Goal: Task Accomplishment & Management: Complete application form

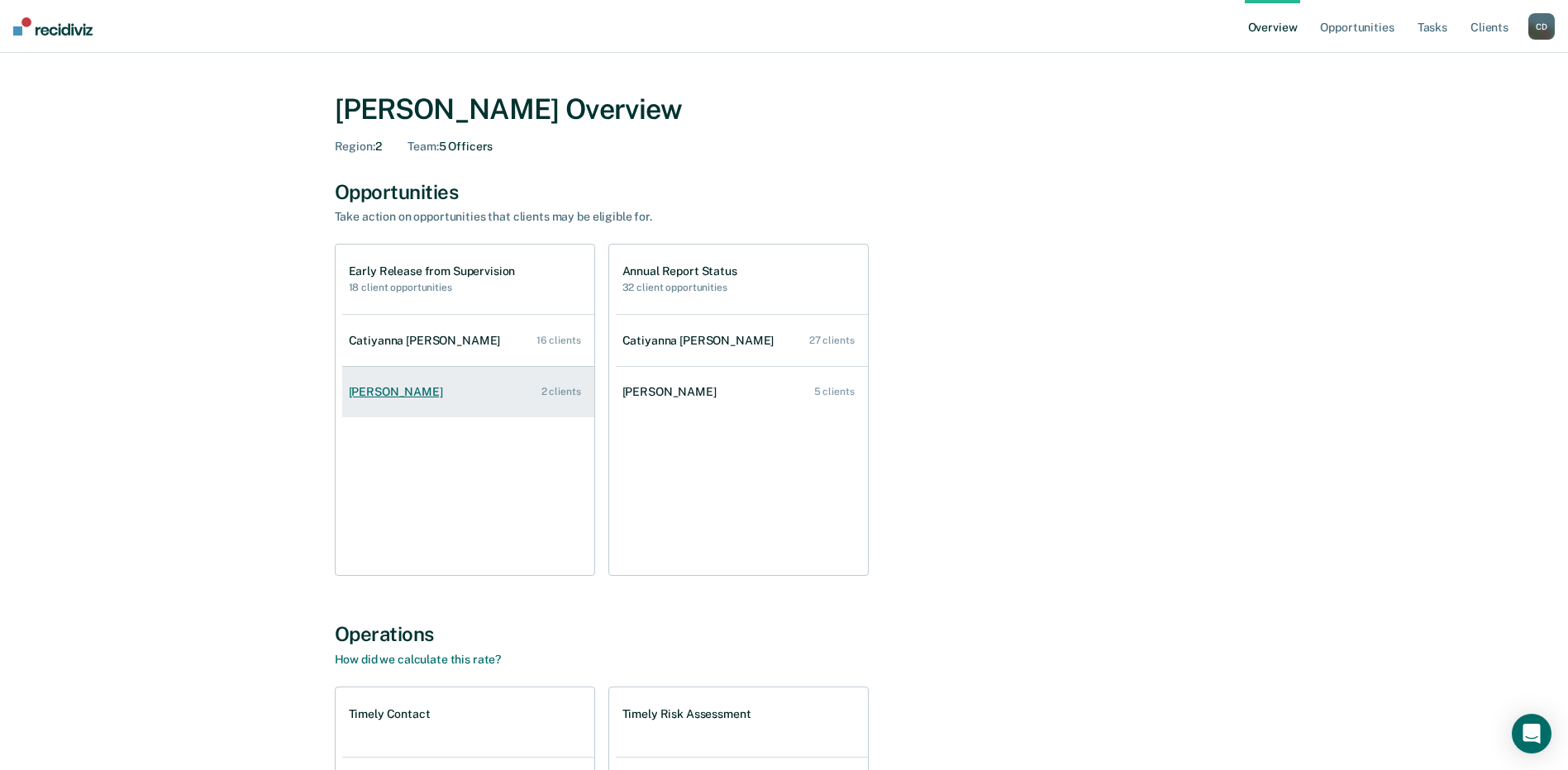
click at [397, 402] on link "[PERSON_NAME] 2 clients" at bounding box center [468, 391] width 252 height 47
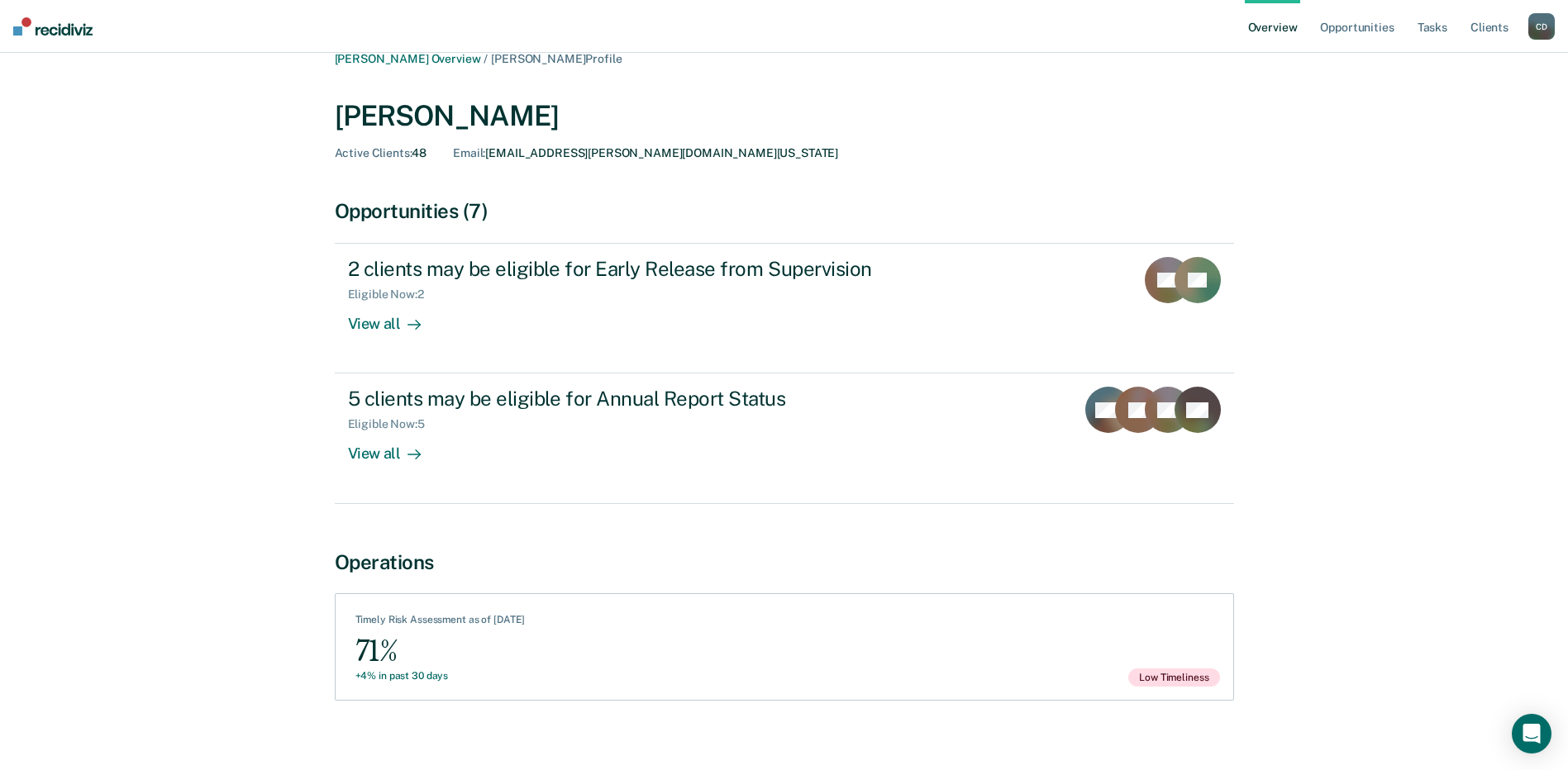
scroll to position [37, 0]
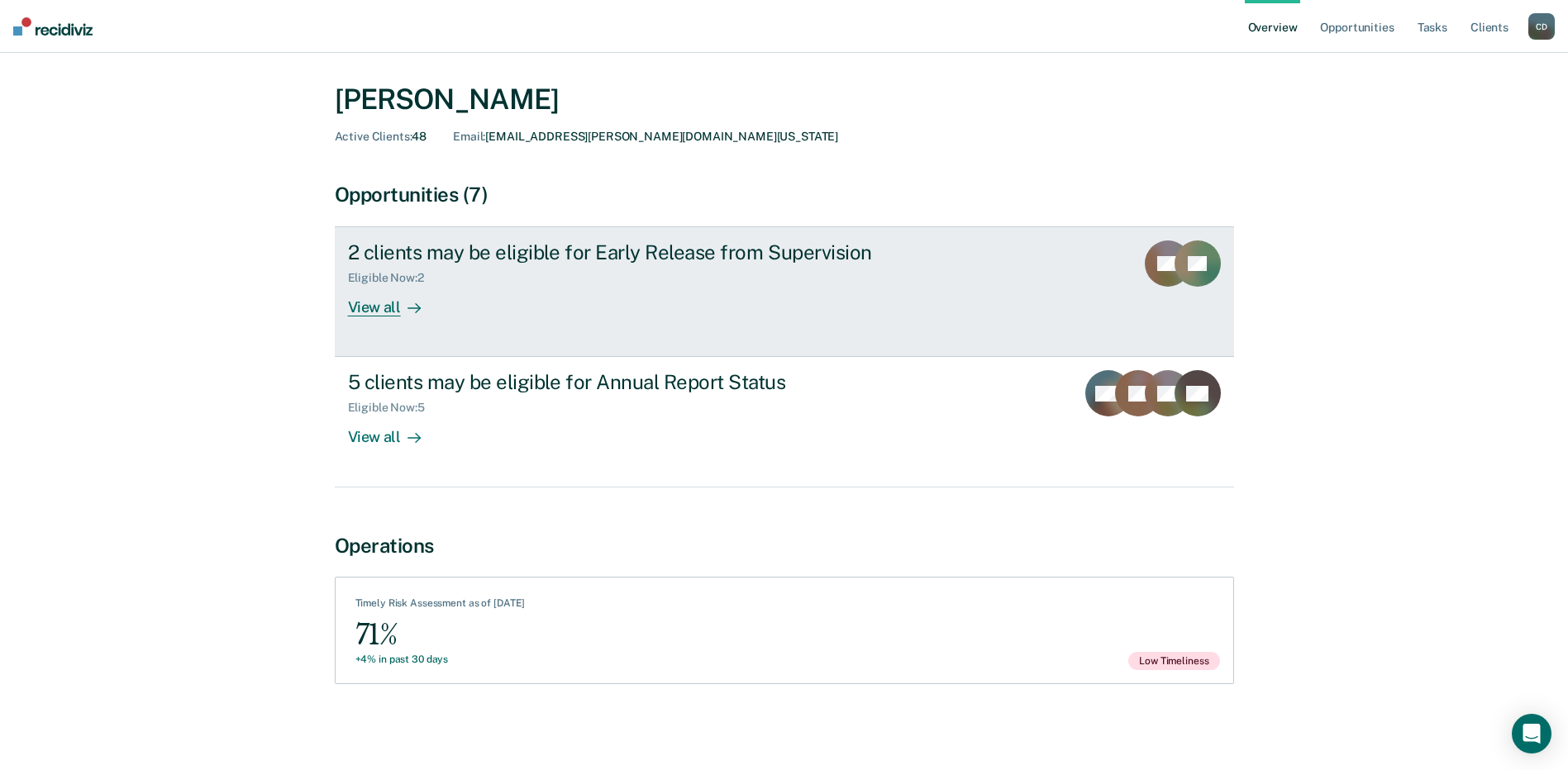
click at [370, 307] on div "View all" at bounding box center [394, 300] width 93 height 32
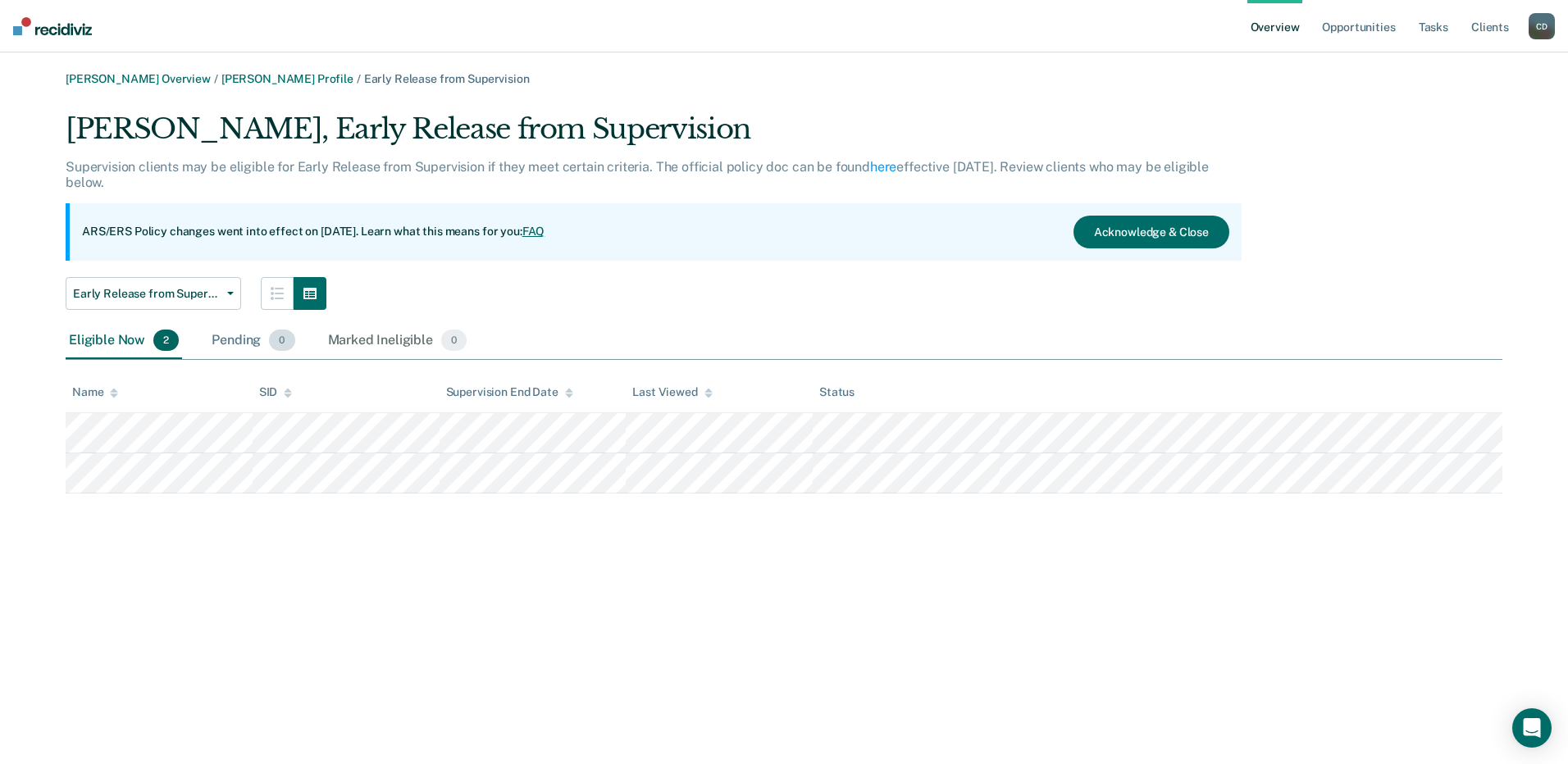
click at [228, 351] on div "Pending 0" at bounding box center [253, 341] width 89 height 36
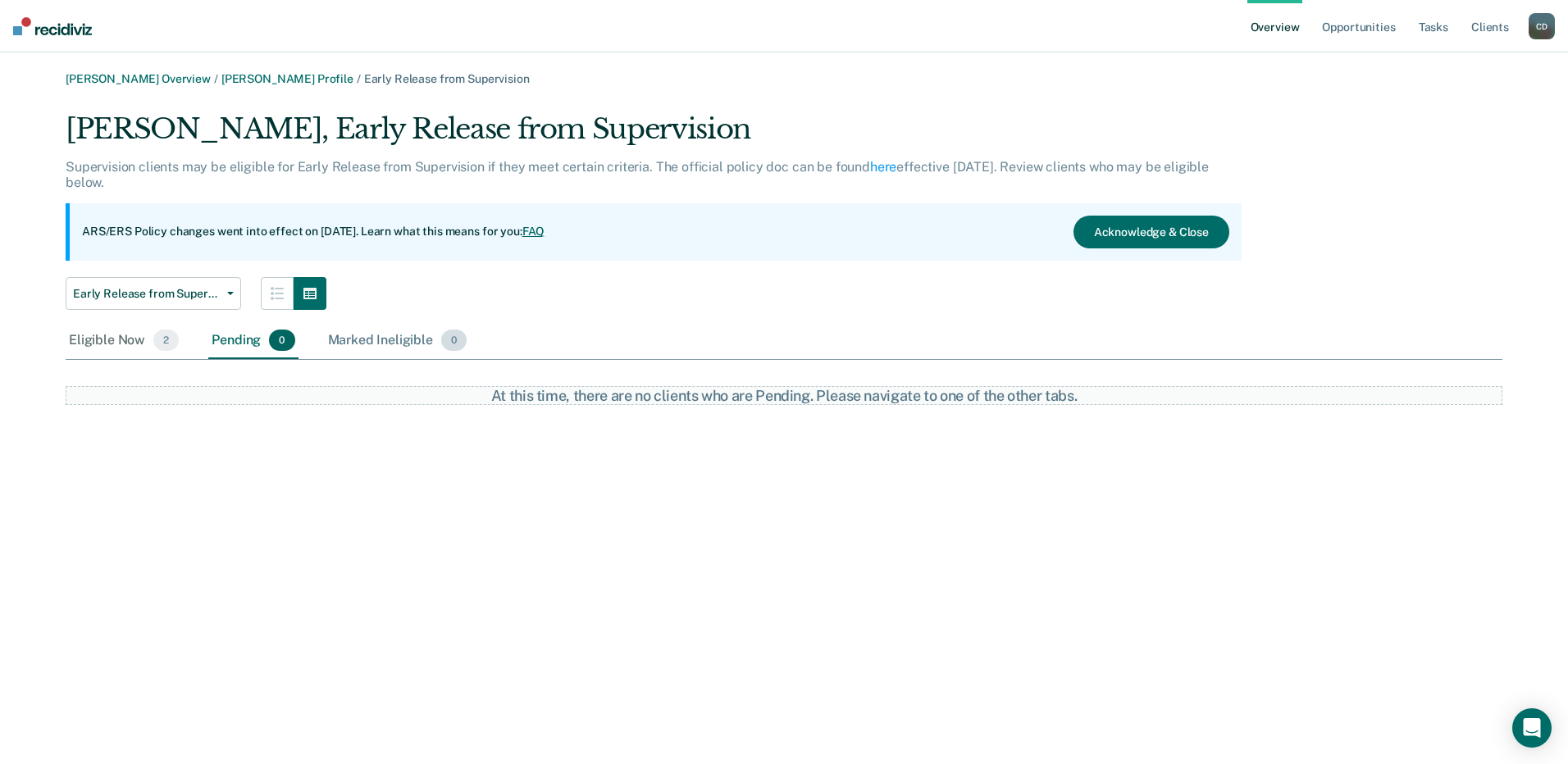
click at [421, 335] on div "Marked Ineligible 0" at bounding box center [398, 341] width 146 height 36
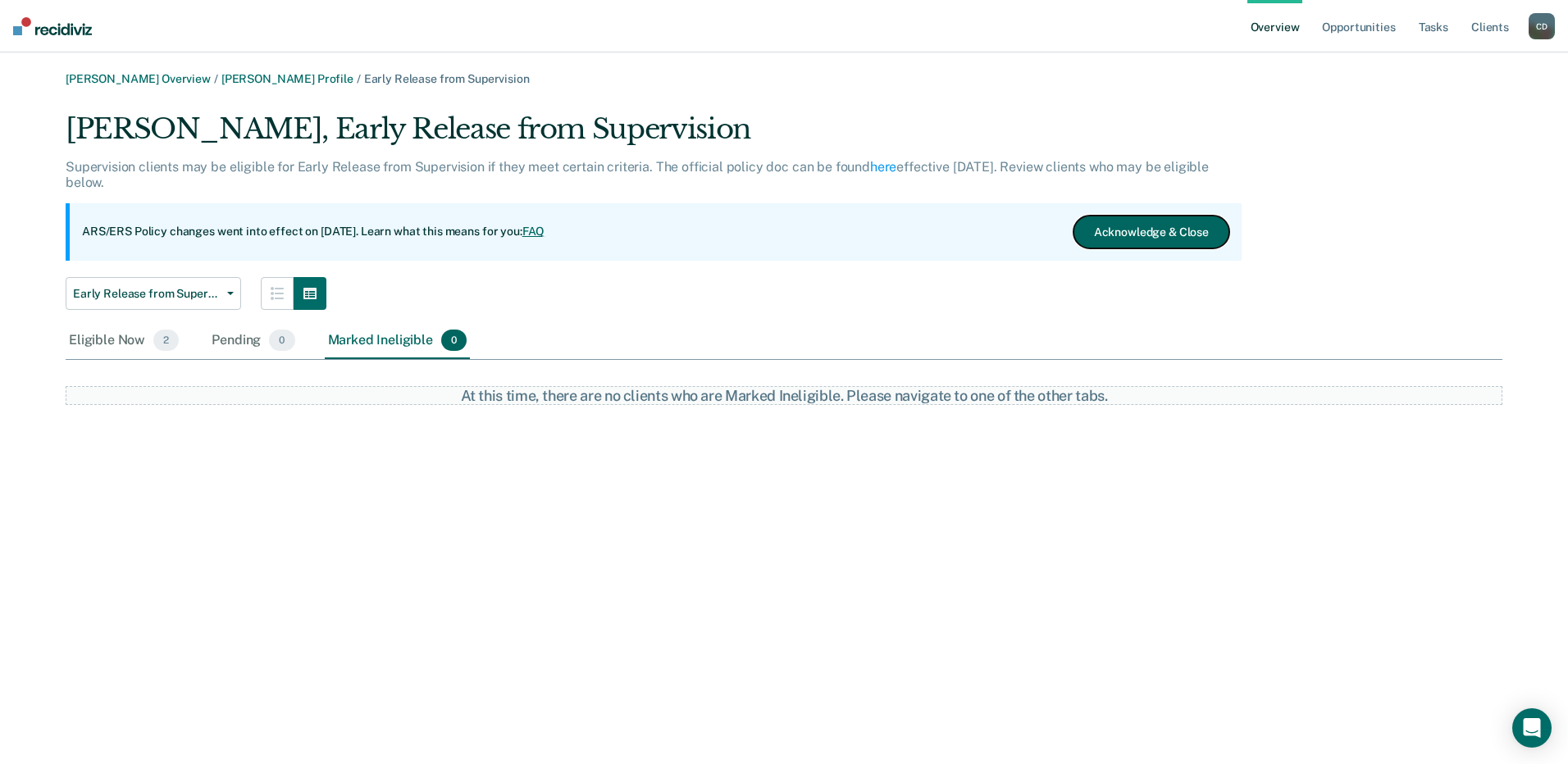
click at [1112, 232] on button "Acknowledge & Close" at bounding box center [1151, 232] width 156 height 33
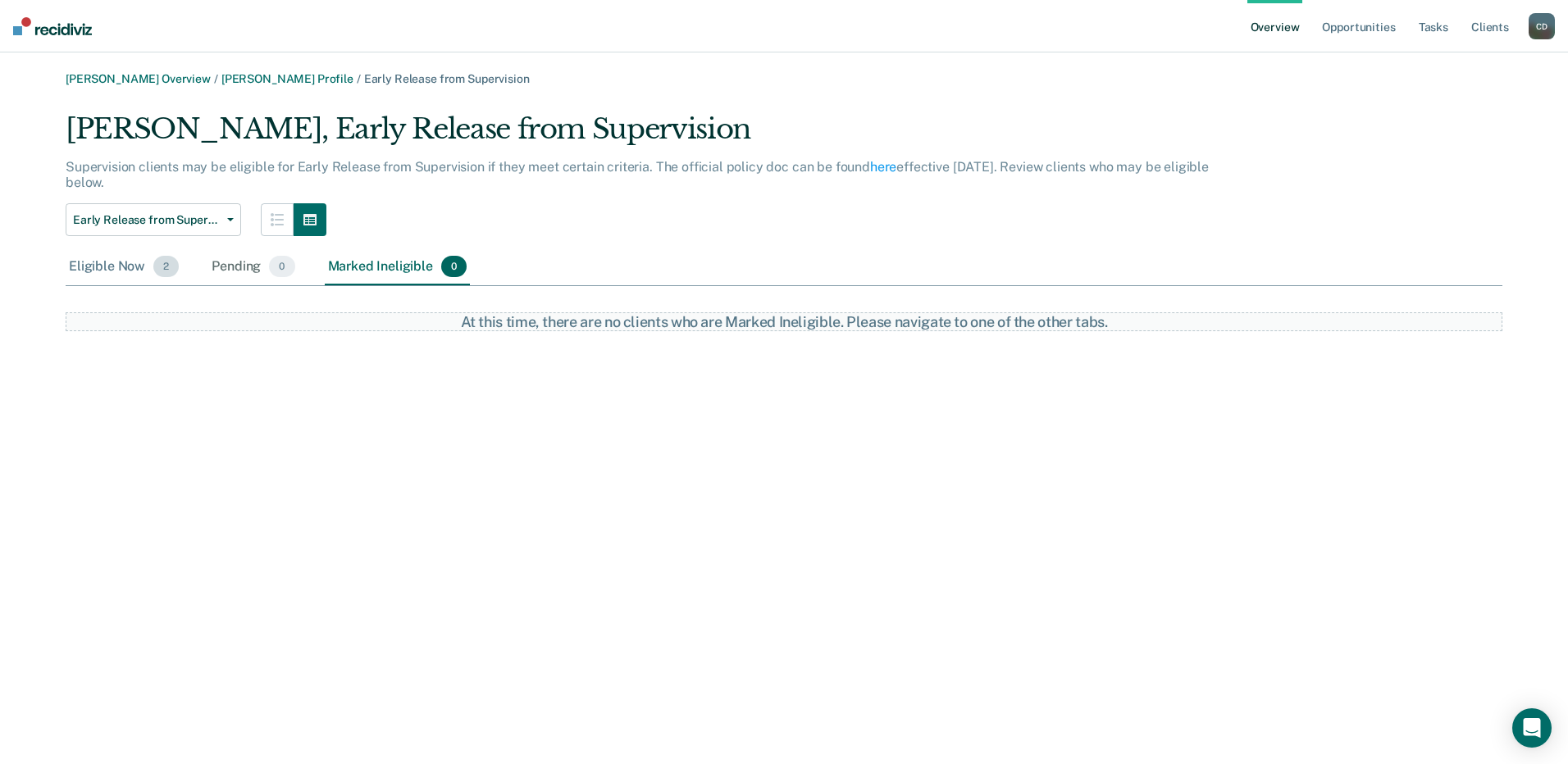
click at [111, 270] on div "Eligible Now 2" at bounding box center [124, 267] width 117 height 36
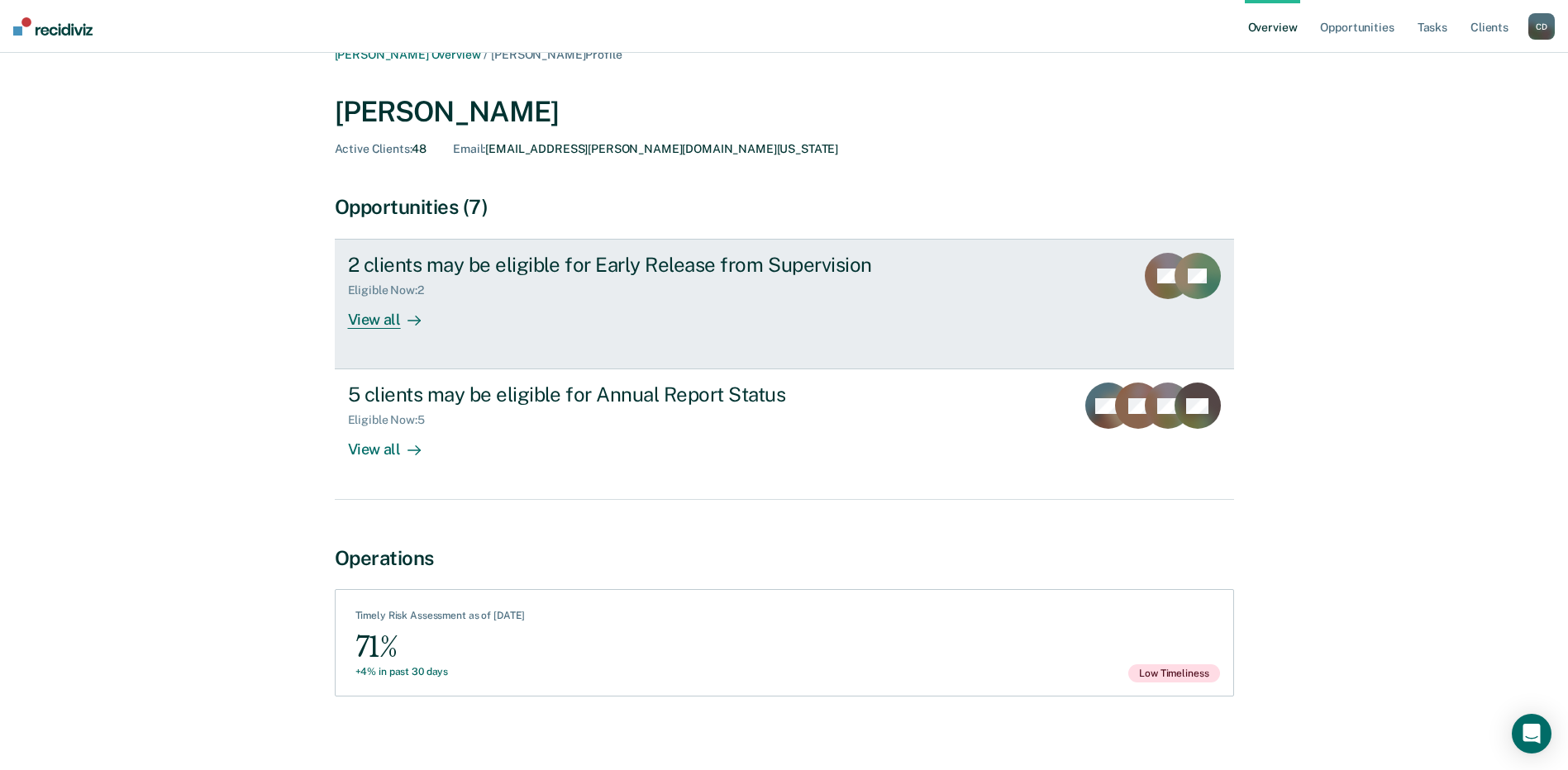
scroll to position [37, 0]
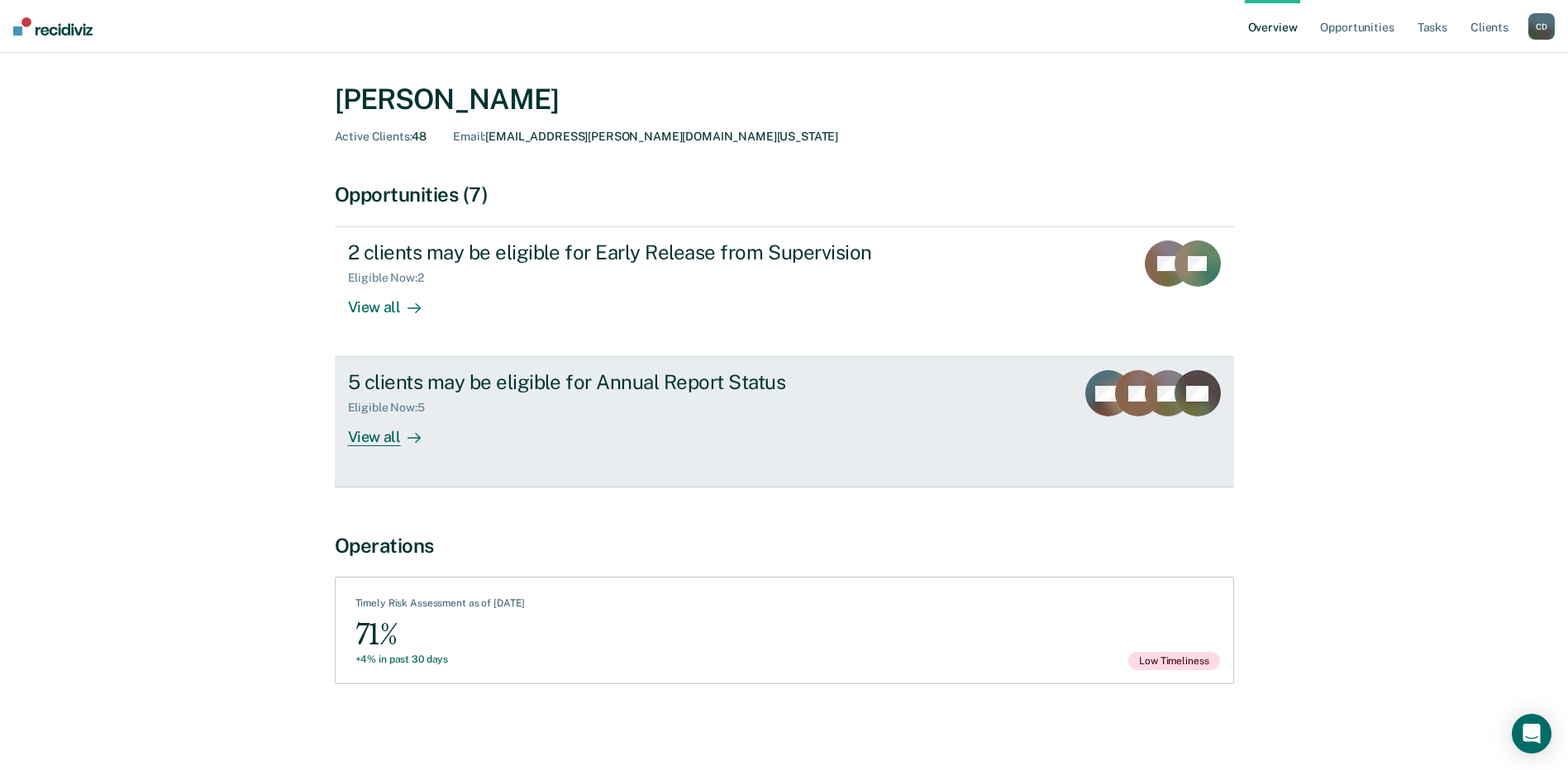
click at [361, 438] on div "View all" at bounding box center [394, 430] width 93 height 32
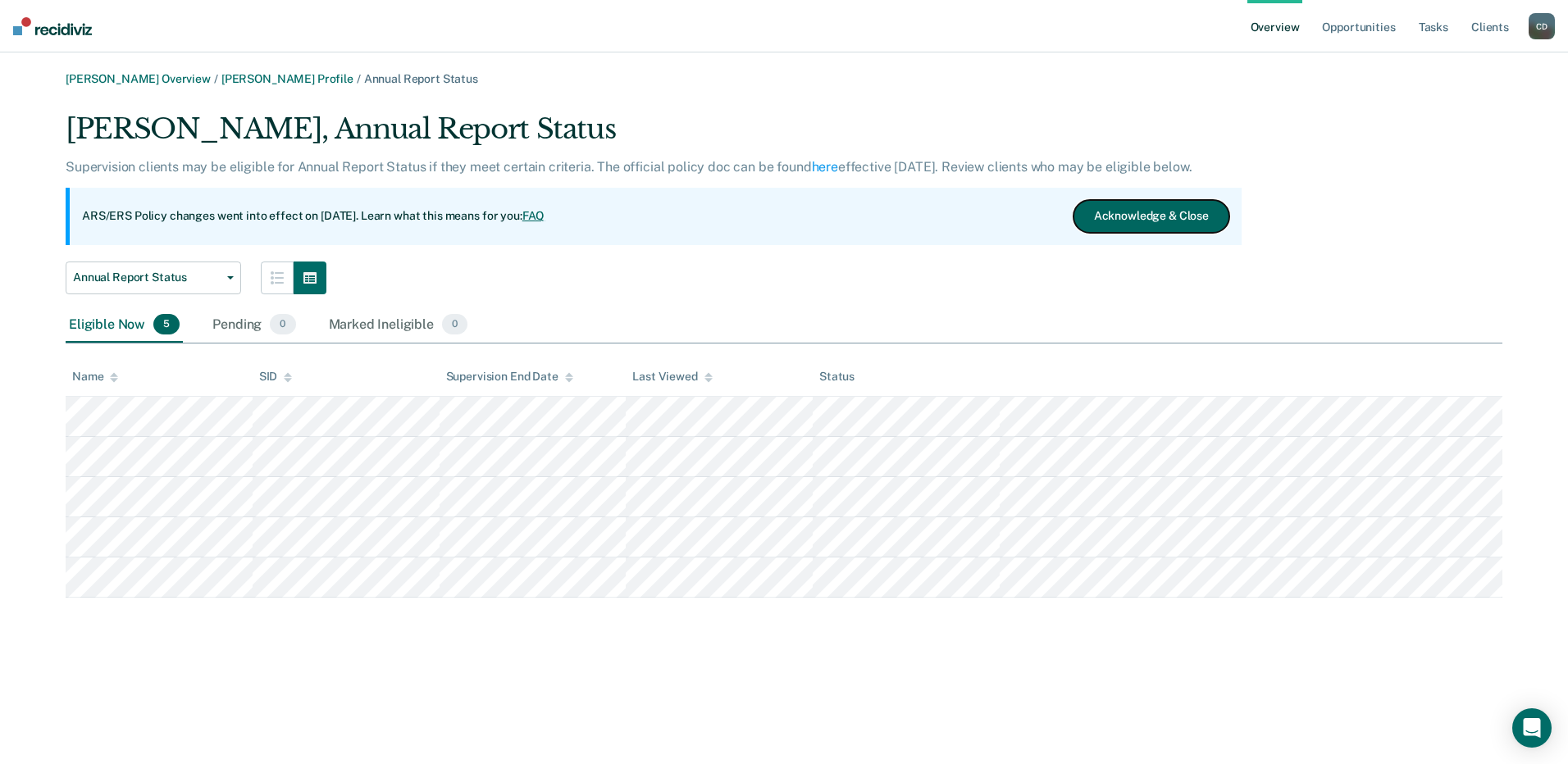
click at [1211, 207] on button "Acknowledge & Close" at bounding box center [1151, 216] width 156 height 33
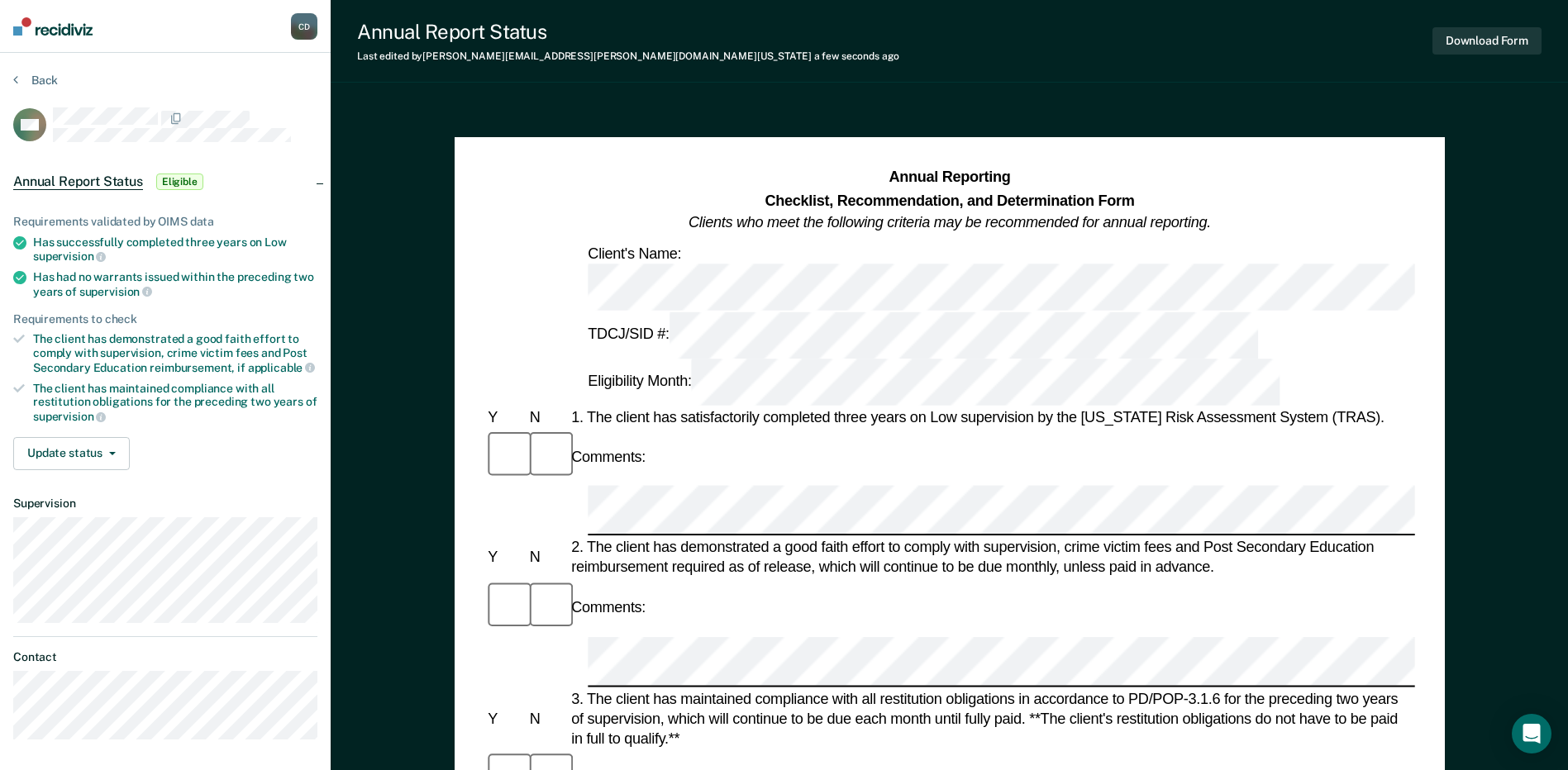
click at [516, 429] on div at bounding box center [505, 457] width 41 height 55
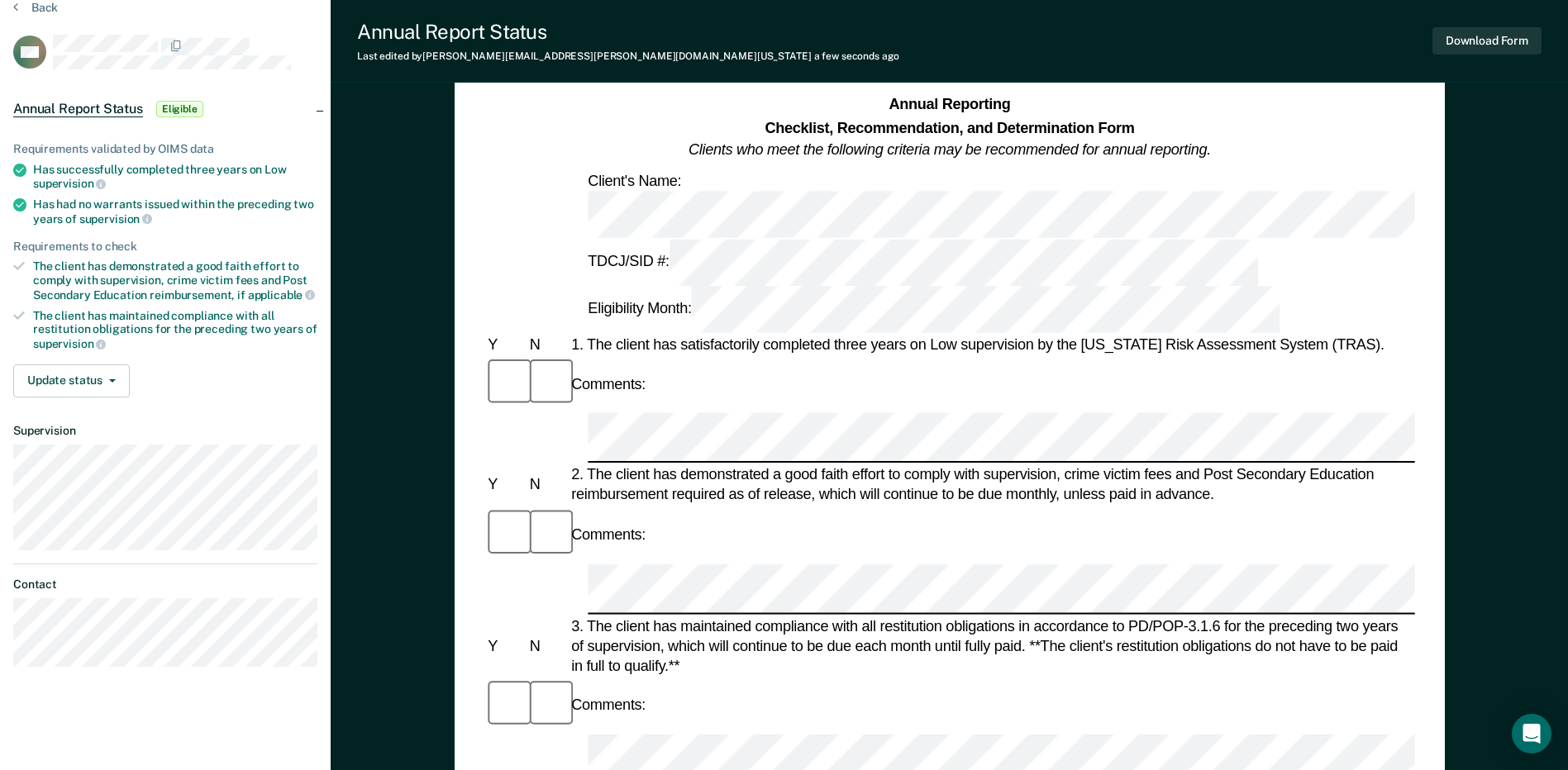
scroll to position [248, 0]
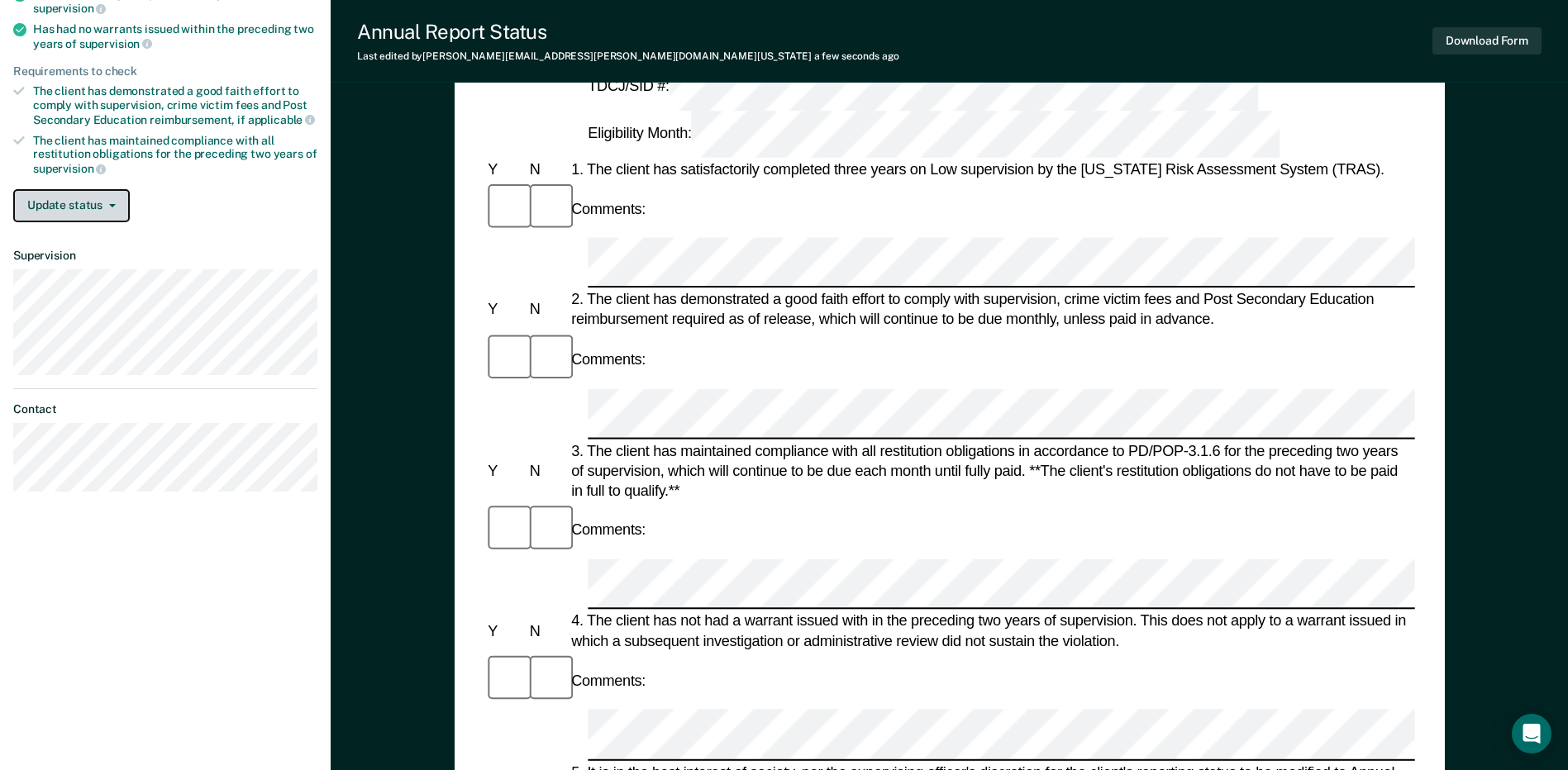
click at [112, 208] on button "Update status" at bounding box center [71, 206] width 117 height 33
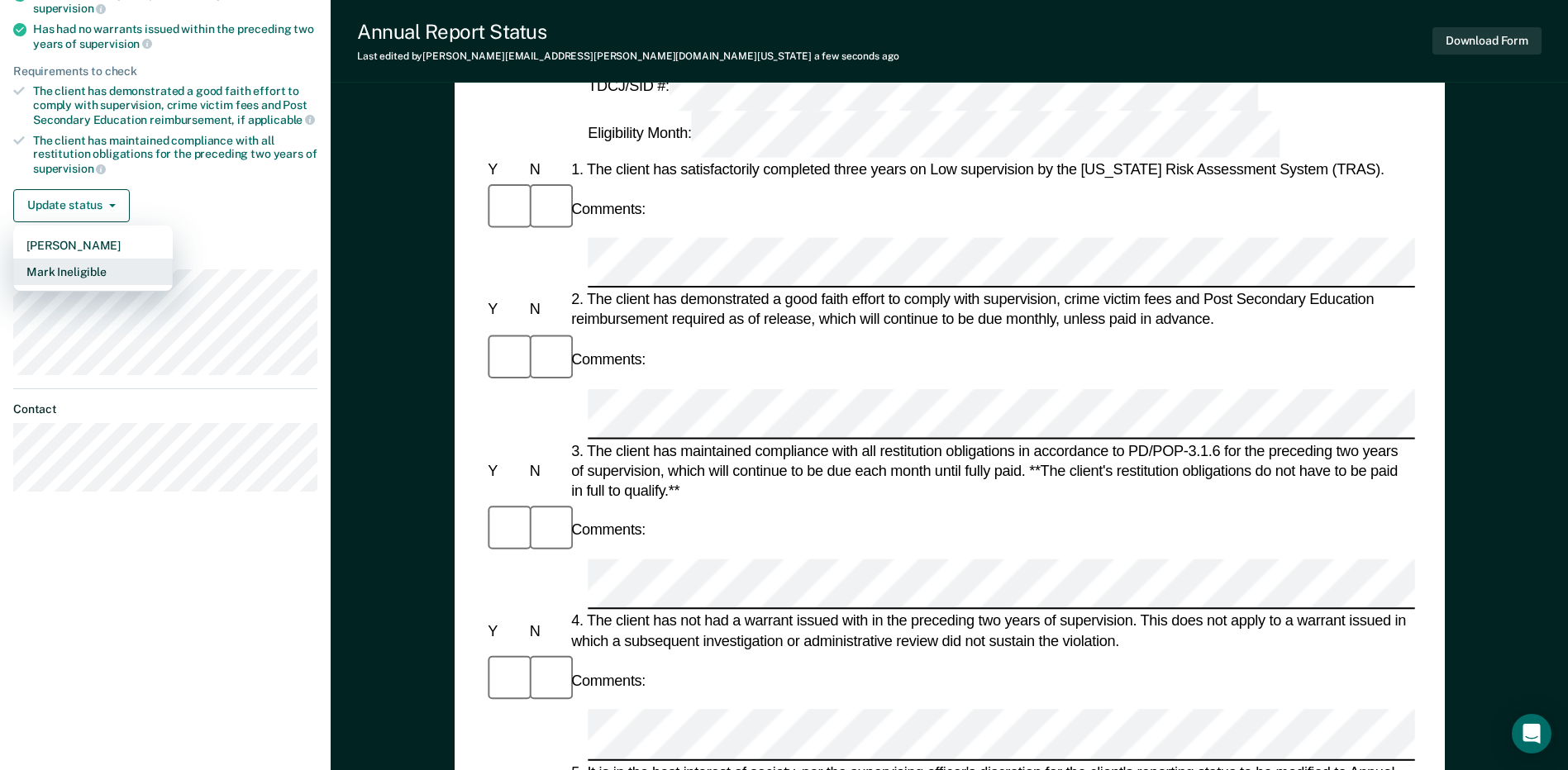
click at [91, 266] on button "Mark Ineligible" at bounding box center [93, 271] width 160 height 27
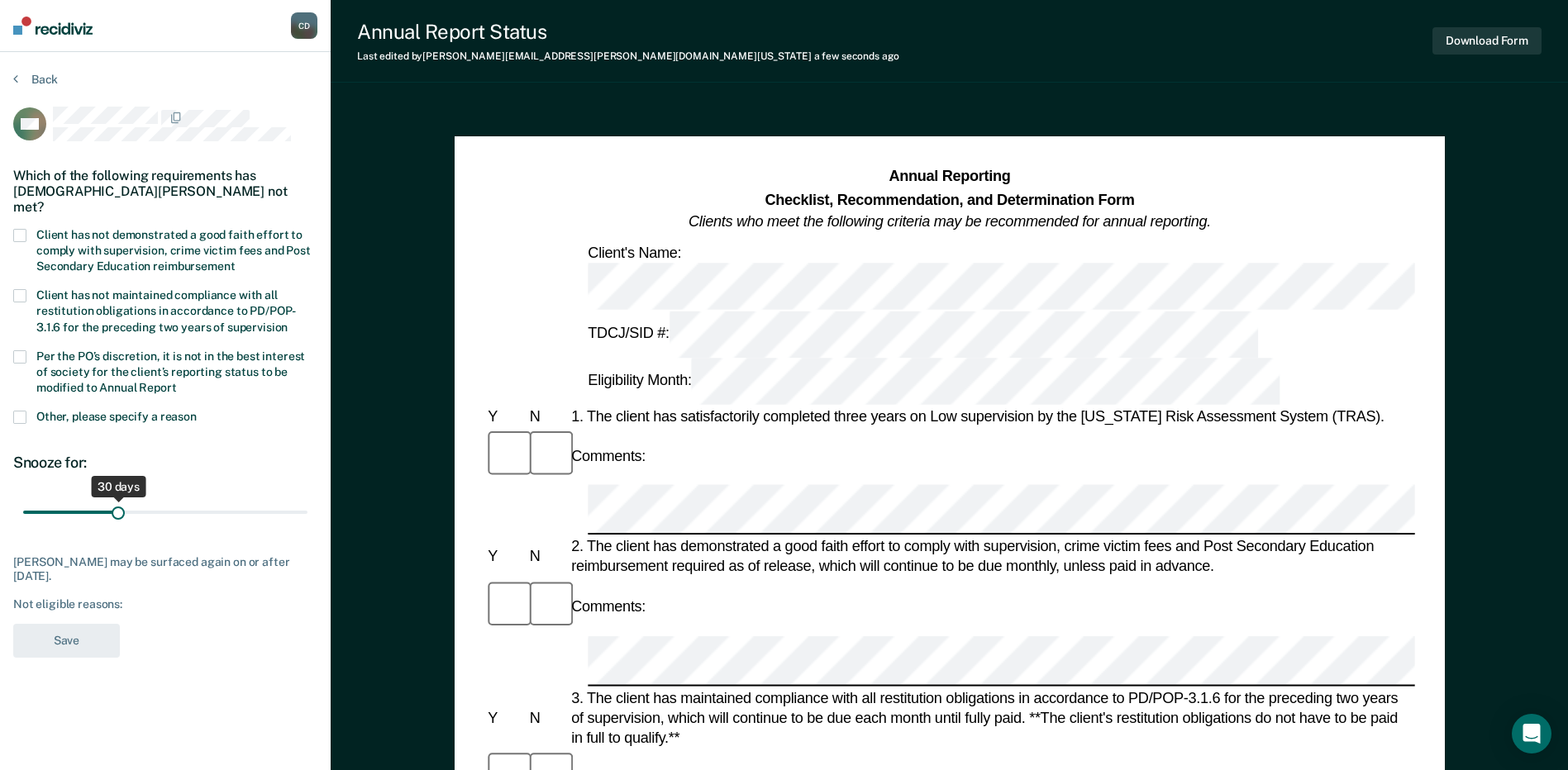
scroll to position [0, 0]
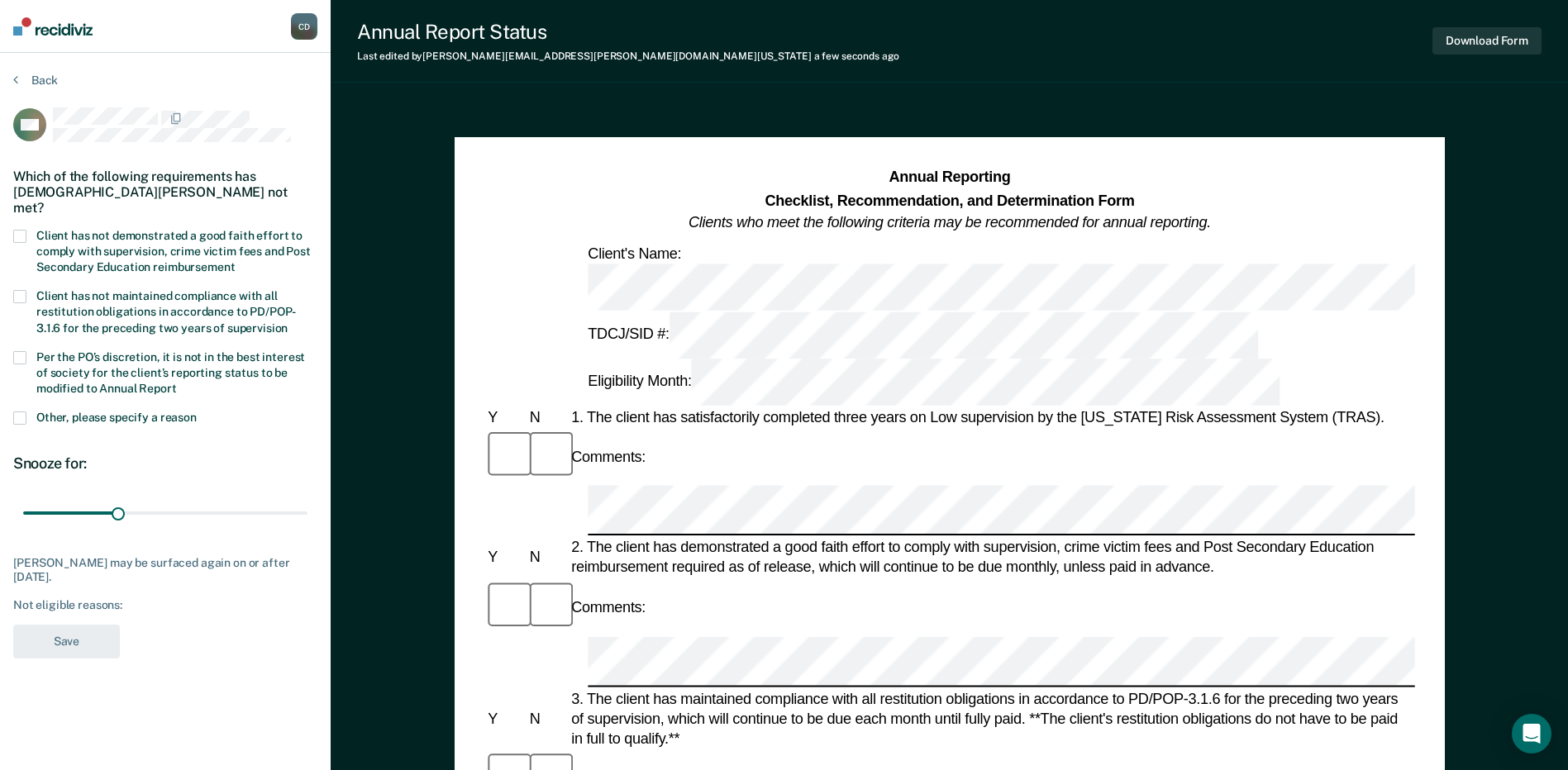
click at [24, 230] on span at bounding box center [19, 236] width 13 height 13
click at [234, 261] on input "Client has not demonstrated a good faith effort to comply with supervision, cri…" at bounding box center [234, 261] width 0 height 0
click at [92, 625] on button "Save" at bounding box center [66, 641] width 107 height 34
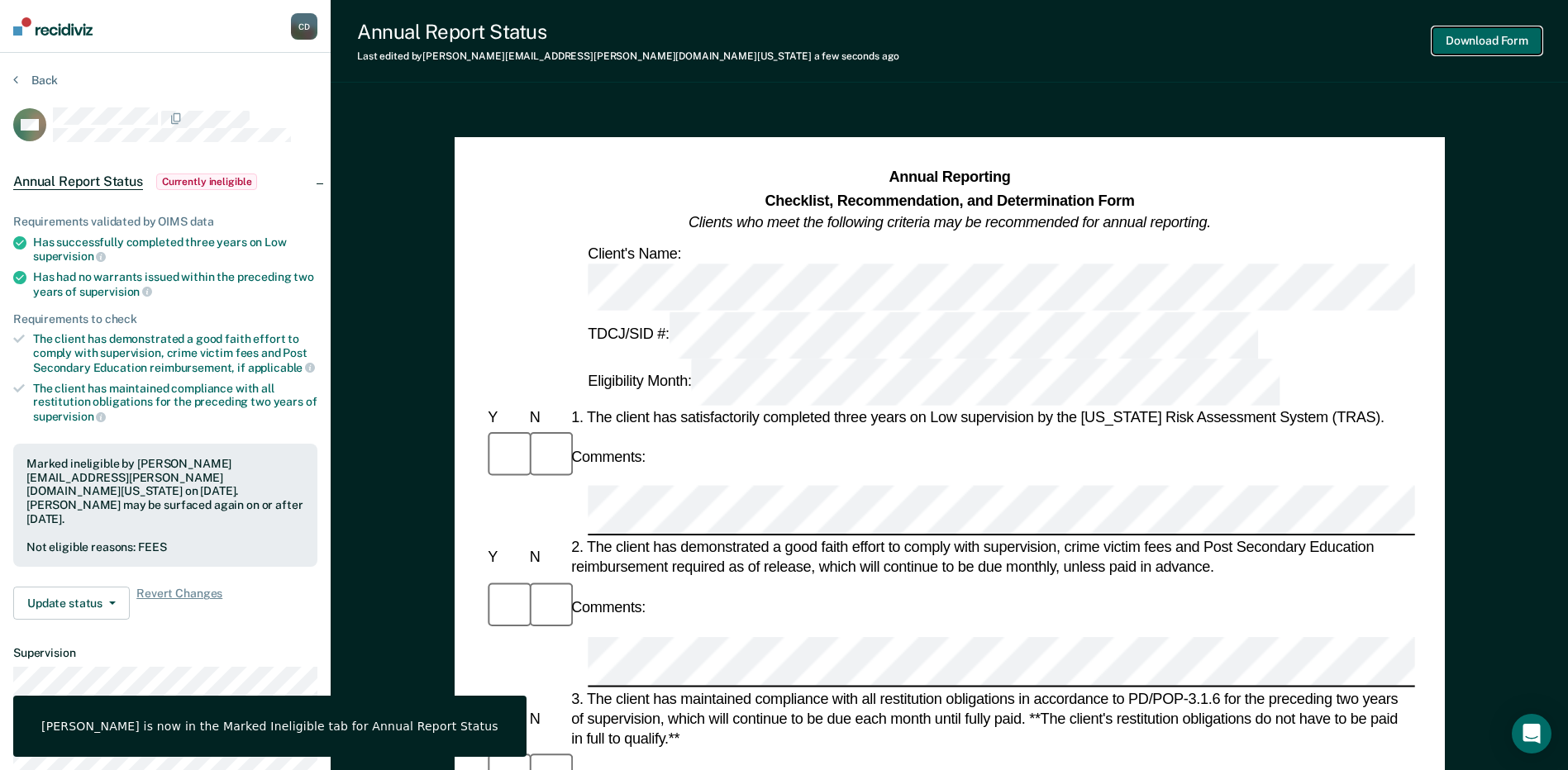
click at [1497, 38] on button "Download Form" at bounding box center [1486, 41] width 109 height 28
